Goal: Transaction & Acquisition: Book appointment/travel/reservation

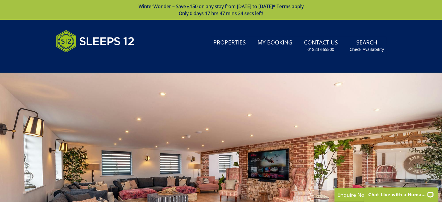
drag, startPoint x: 440, startPoint y: 26, endPoint x: 441, endPoint y: 45, distance: 18.3
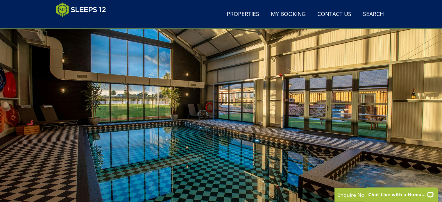
scroll to position [44, 0]
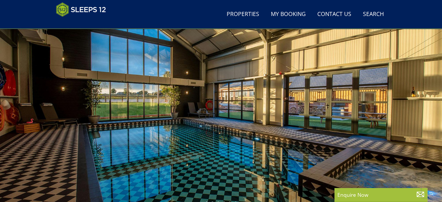
click at [193, 47] on div at bounding box center [221, 105] width 442 height 203
click at [308, 171] on div at bounding box center [221, 105] width 442 height 203
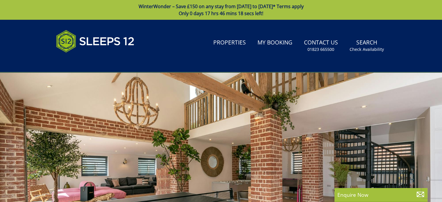
click at [317, 128] on div at bounding box center [221, 173] width 442 height 203
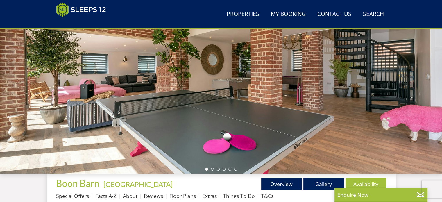
scroll to position [57, 0]
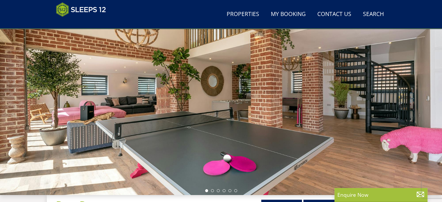
click at [223, 117] on div at bounding box center [221, 93] width 442 height 203
click at [328, 116] on div at bounding box center [221, 93] width 442 height 203
